Goal: Task Accomplishment & Management: Manage account settings

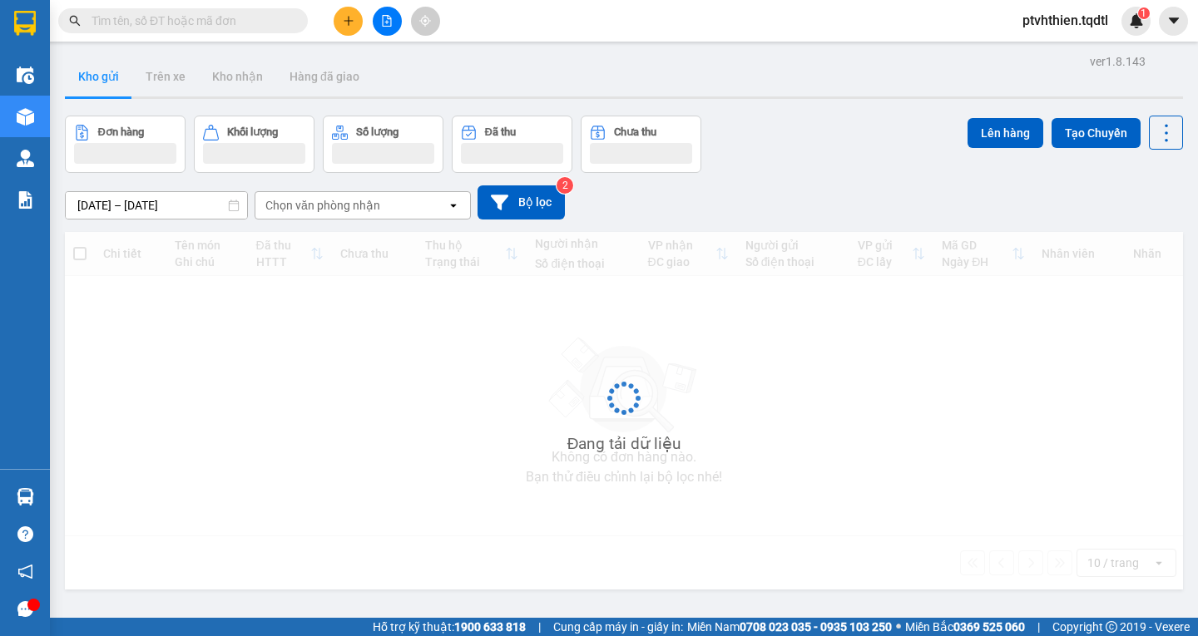
click at [185, 20] on input "text" at bounding box center [189, 21] width 196 height 18
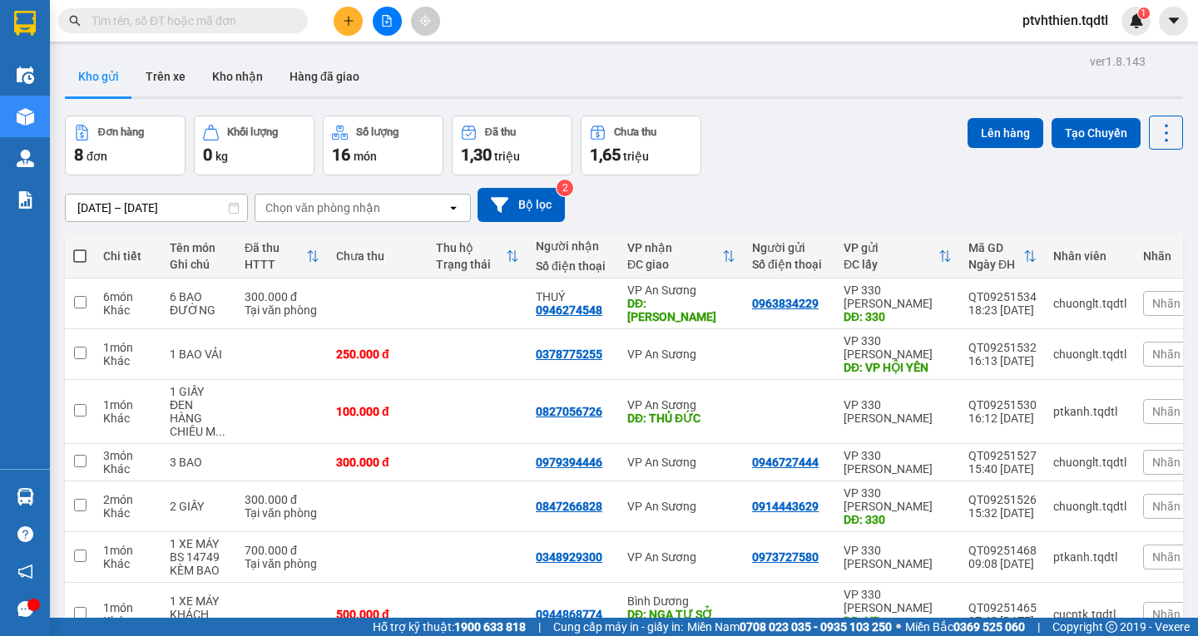
paste input "sg09250614"
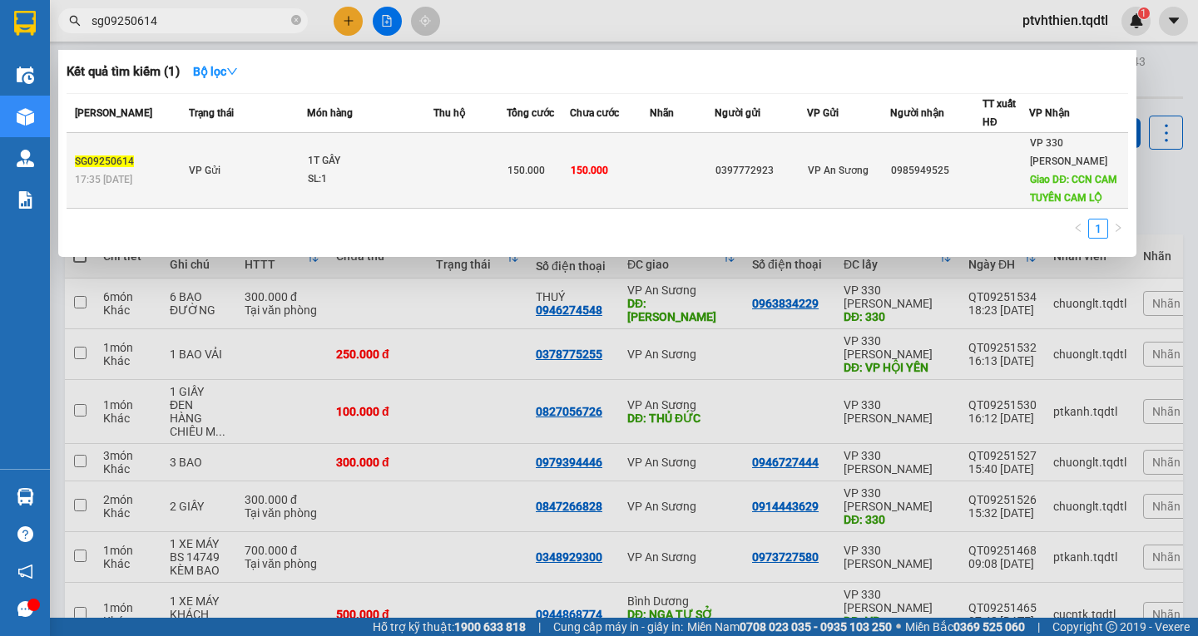
type input "sg09250614"
click at [220, 174] on td "VP Gửi" at bounding box center [246, 171] width 122 height 76
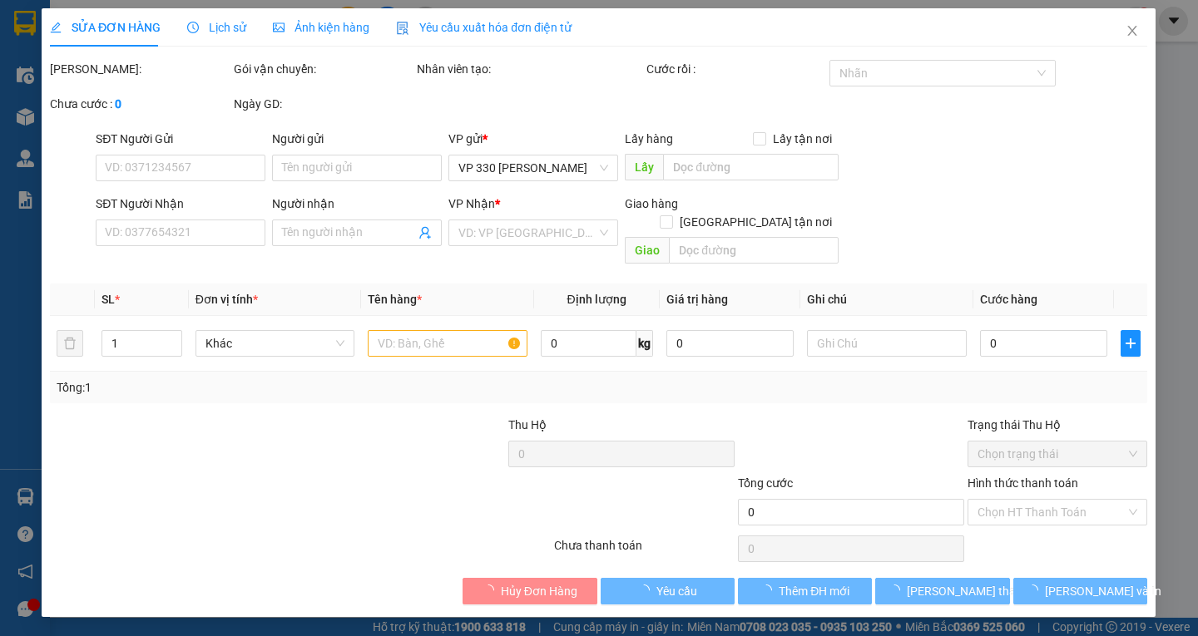
type input "0397772923"
type input "0985949525"
type input "CCN CAM TUYỀN CAM LỘ"
type input "150.000"
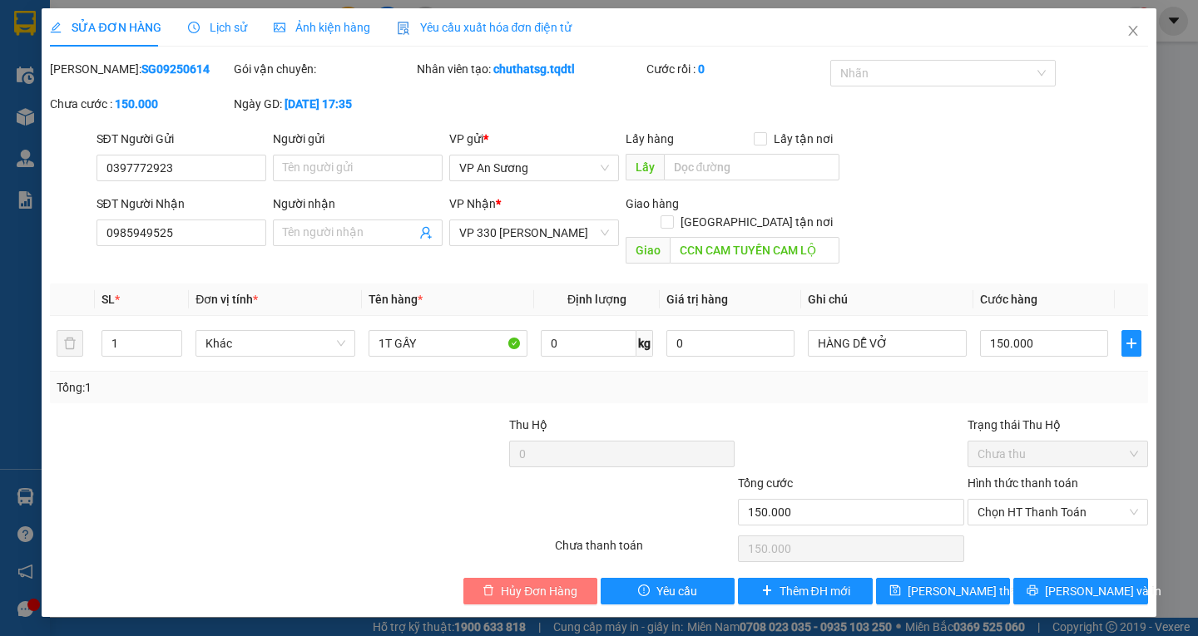
click at [504, 582] on span "Hủy Đơn Hàng" at bounding box center [539, 591] width 77 height 18
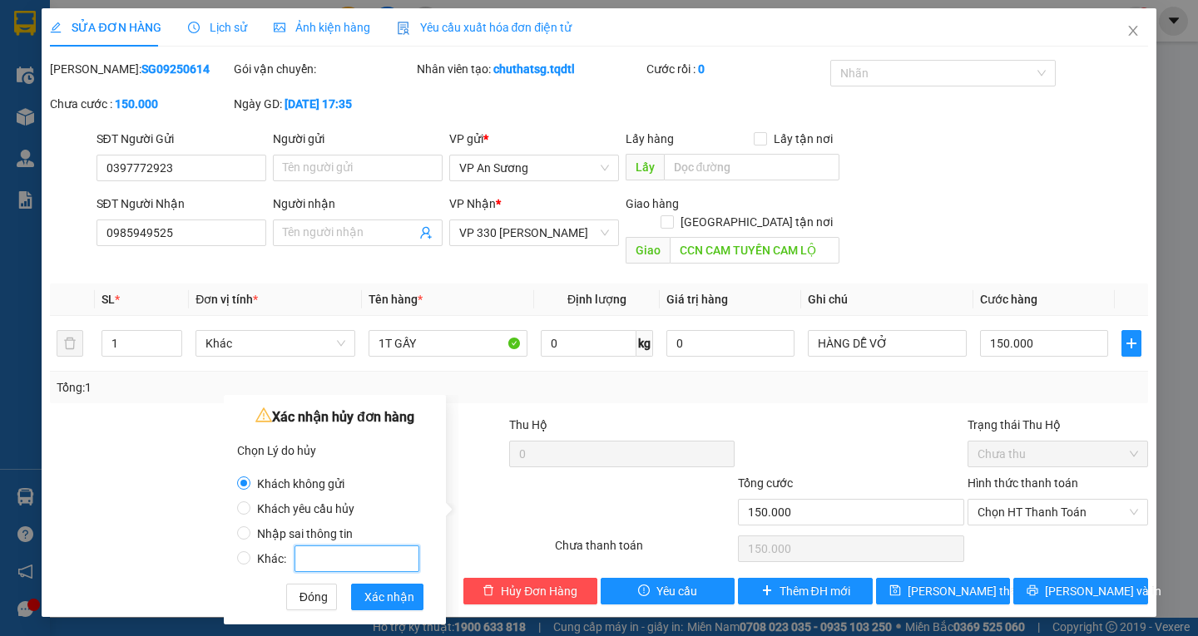
click at [358, 551] on input "Khác:" at bounding box center [356, 559] width 125 height 27
radio input "false"
radio input "true"
type input "sai số lượng"
click at [370, 598] on span "Xác nhận" at bounding box center [389, 597] width 50 height 18
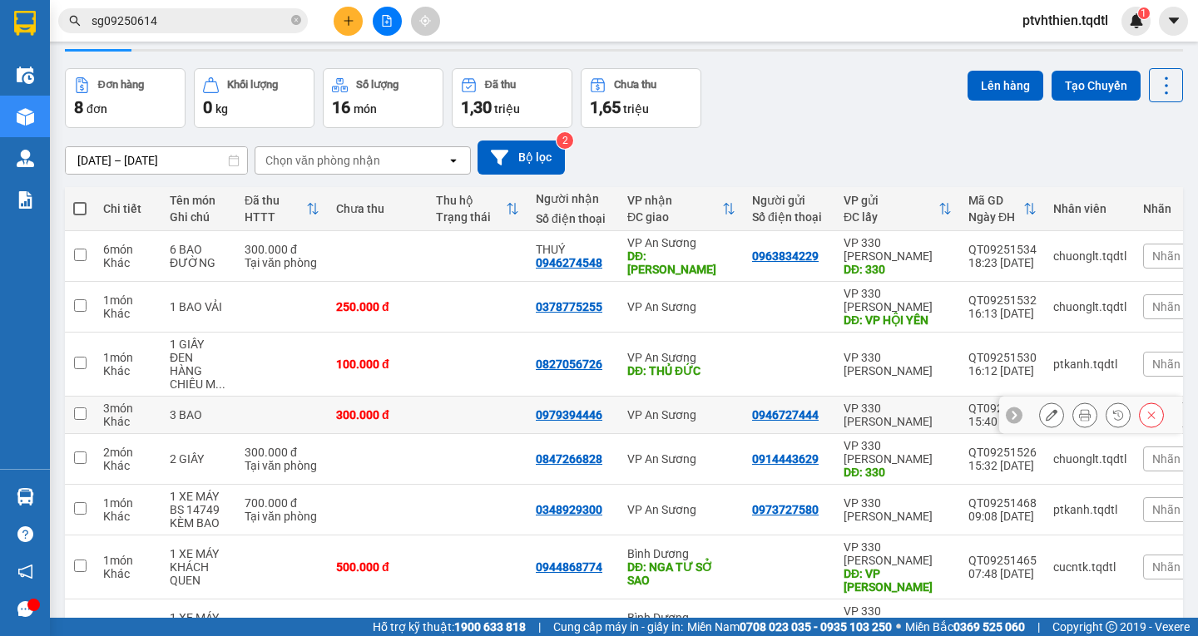
scroll to position [106, 0]
